Goal: Task Accomplishment & Management: Use online tool/utility

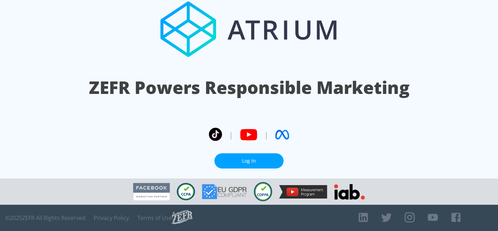
click at [270, 162] on link "Log In" at bounding box center [248, 162] width 69 height 16
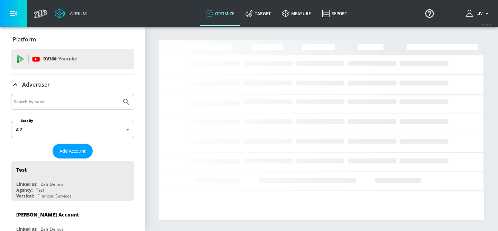
click at [80, 101] on input "Search by name" at bounding box center [66, 102] width 105 height 9
type input "softbank"
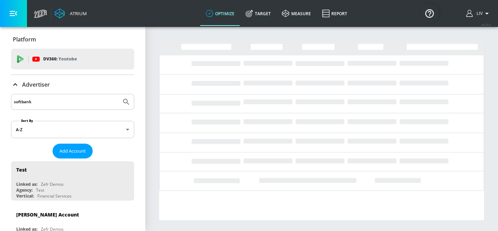
click at [119, 94] on button "Submit Search" at bounding box center [126, 101] width 15 height 15
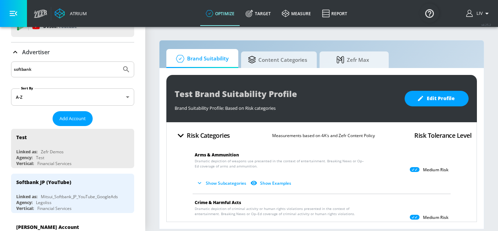
scroll to position [39, 0]
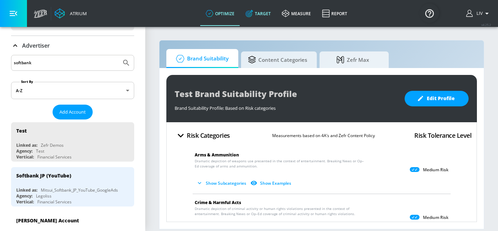
click at [259, 13] on link "Target" at bounding box center [258, 13] width 36 height 25
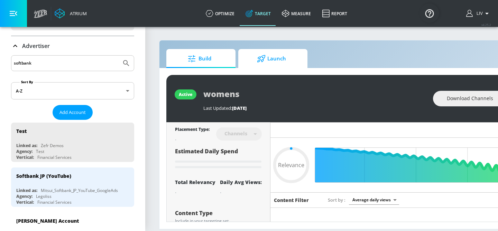
type input "0.05"
click at [260, 62] on icon at bounding box center [261, 59] width 9 height 8
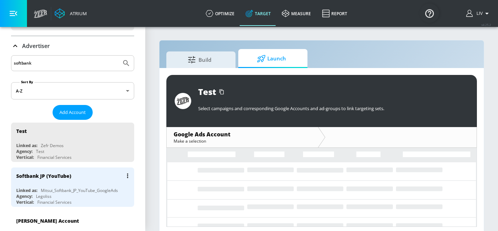
click at [53, 195] on div "Agency: Legoliss" at bounding box center [74, 197] width 116 height 6
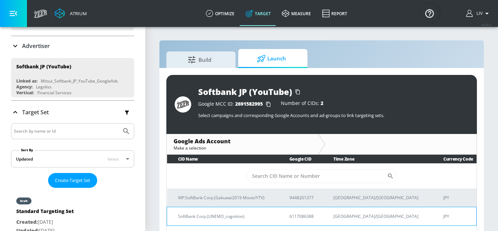
click at [201, 215] on p "SoftBank Corp.(LINEMO_cognition)" at bounding box center [225, 216] width 95 height 7
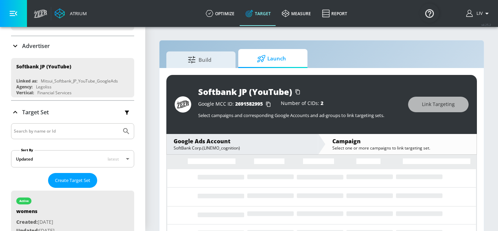
scroll to position [10, 0]
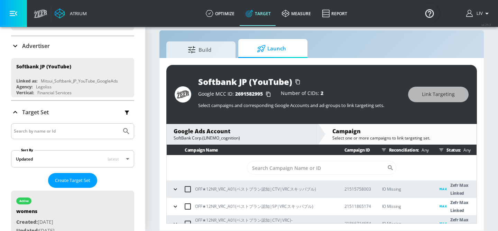
click at [419, 38] on div "Build Launch Softbank JP (YouTube) Google MCC ID: 2691582995 Number of CIDs: 2 …" at bounding box center [321, 130] width 325 height 201
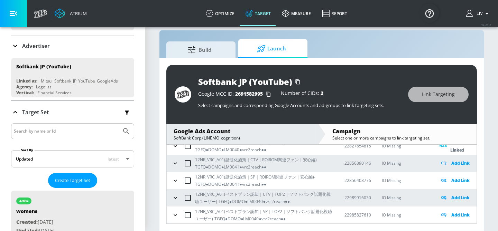
click at [175, 197] on icon "button" at bounding box center [175, 198] width 3 height 2
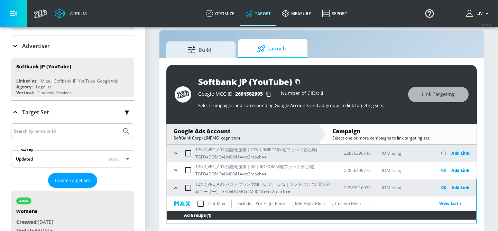
scroll to position [487, 0]
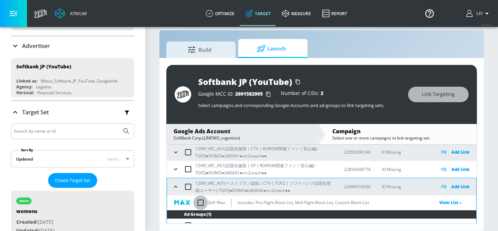
click at [204, 203] on input "checkbox" at bounding box center [200, 203] width 15 height 15
checkbox input "true"
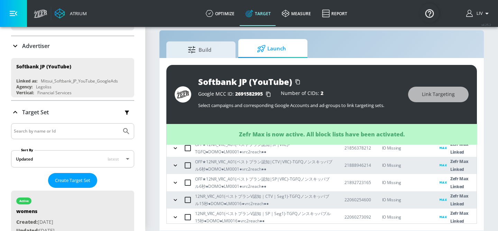
scroll to position [475, 0]
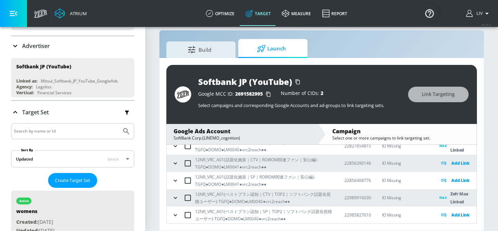
click at [370, 49] on div "Build Launch" at bounding box center [321, 48] width 311 height 19
click at [176, 213] on icon "button" at bounding box center [175, 215] width 7 height 7
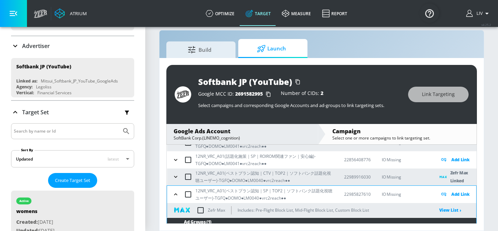
scroll to position [497, 0]
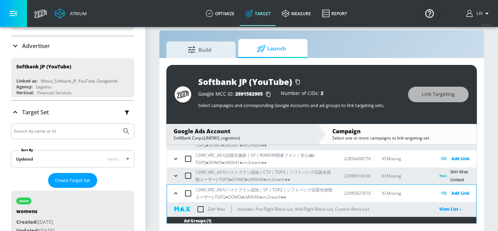
click at [201, 209] on input "checkbox" at bounding box center [200, 209] width 15 height 15
checkbox input "true"
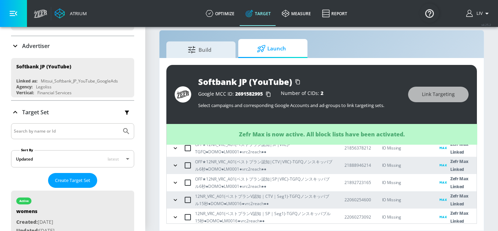
scroll to position [475, 0]
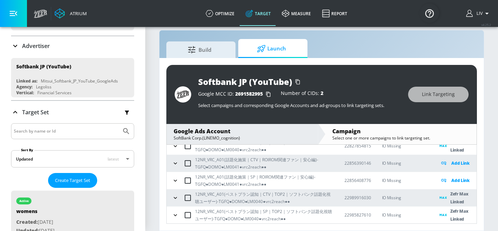
click at [484, 196] on section "Build Launch Softbank JP (YouTube) Google MCC ID: 2691582995 Number of CIDs: 2 …" at bounding box center [321, 123] width 353 height 215
